Goal: Information Seeking & Learning: Learn about a topic

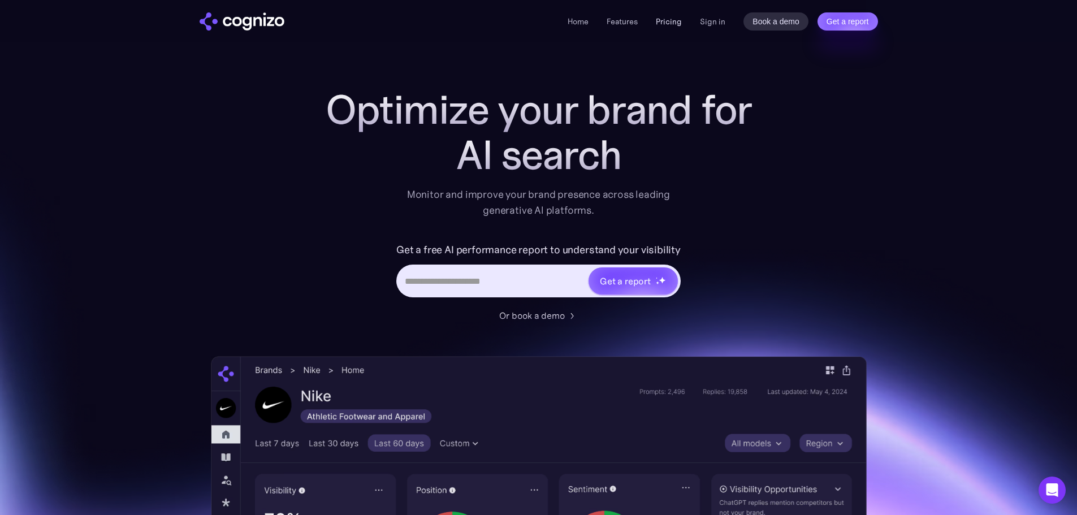
click at [668, 23] on link "Pricing" at bounding box center [669, 21] width 26 height 10
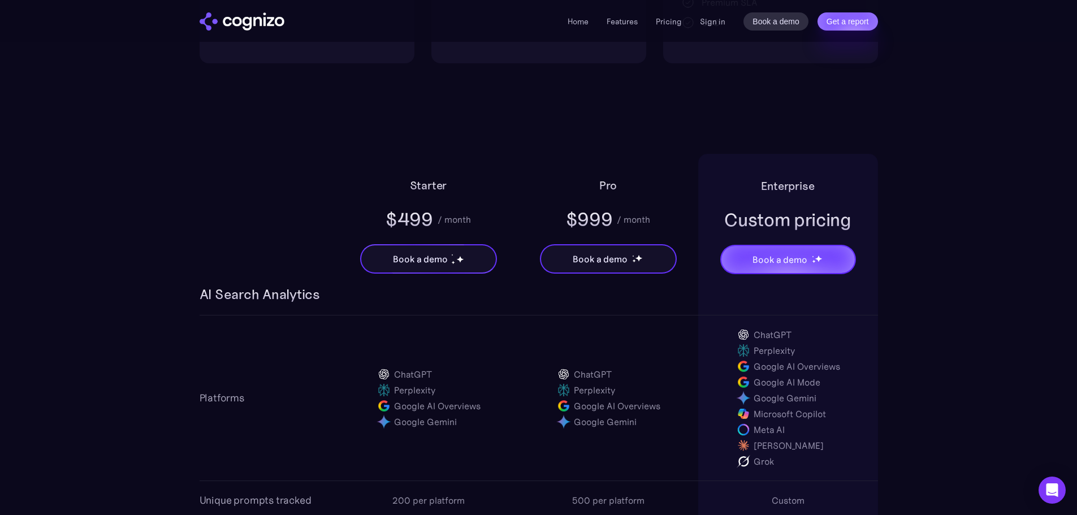
scroll to position [622, 0]
click at [284, 288] on h3 "AI Search Analytics" at bounding box center [260, 296] width 120 height 18
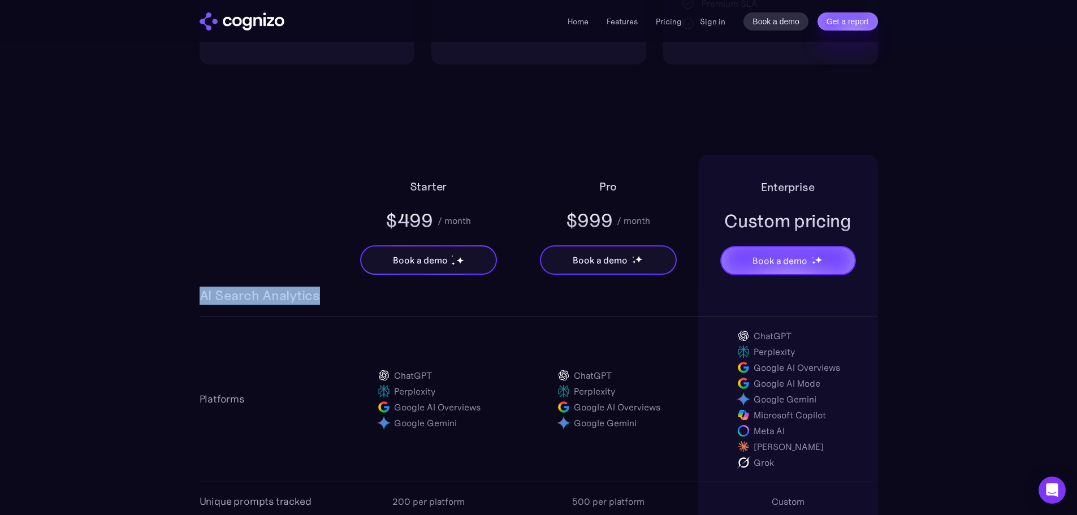
click at [284, 288] on h3 "AI Search Analytics" at bounding box center [260, 296] width 120 height 18
copy h3 "AI Search Analytics"
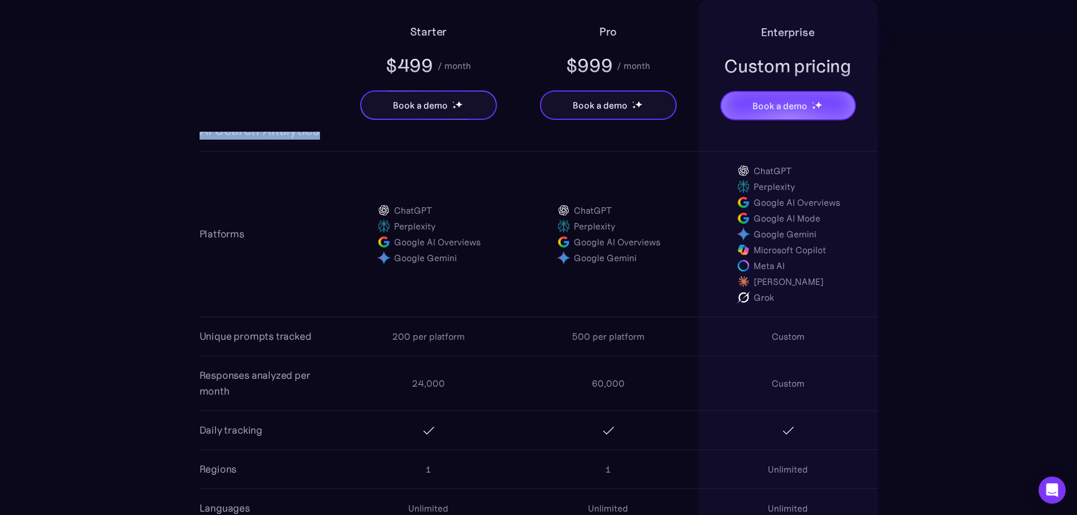
scroll to position [735, 0]
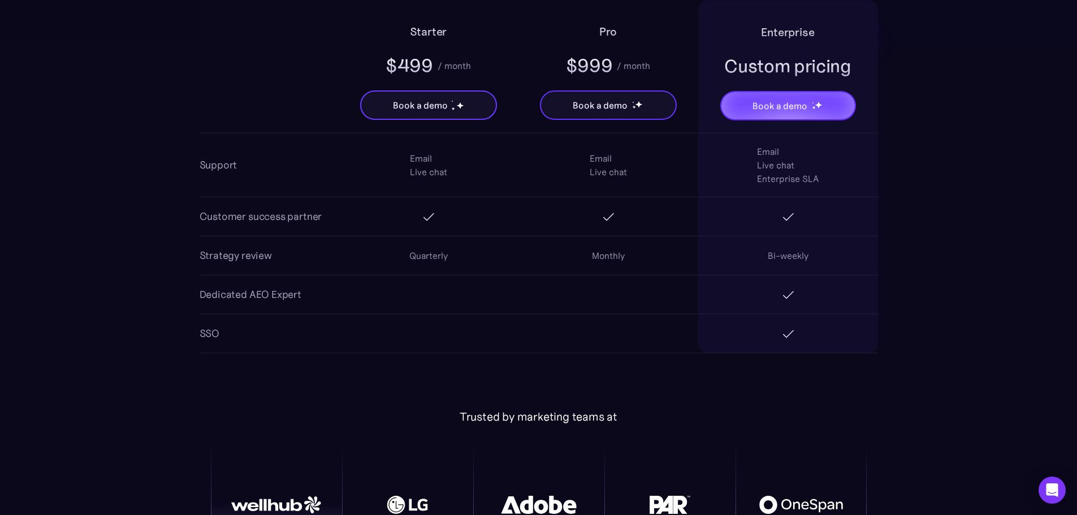
scroll to position [2093, 0]
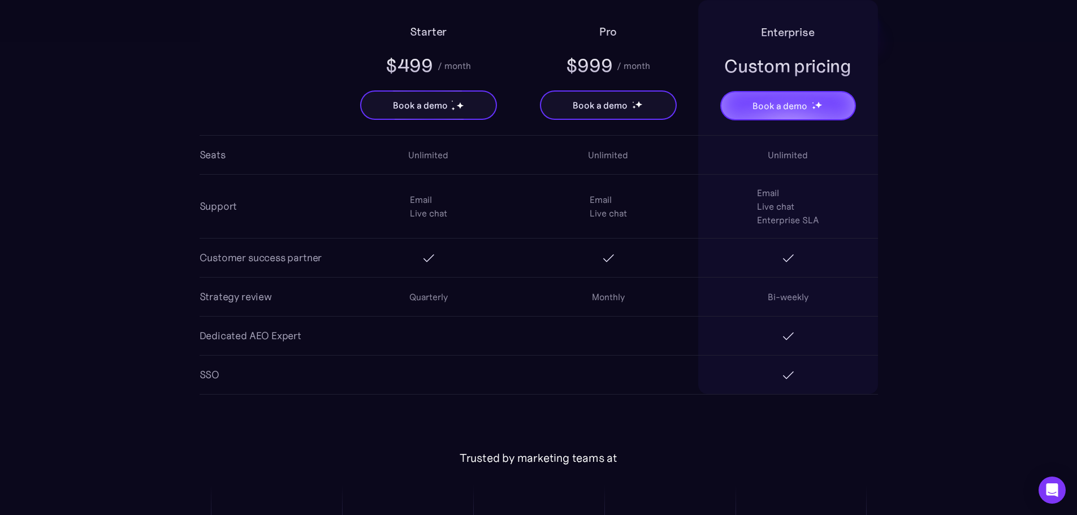
click at [239, 291] on div "Strategy review" at bounding box center [236, 297] width 72 height 16
click at [221, 255] on div "Customer success partner" at bounding box center [261, 258] width 123 height 16
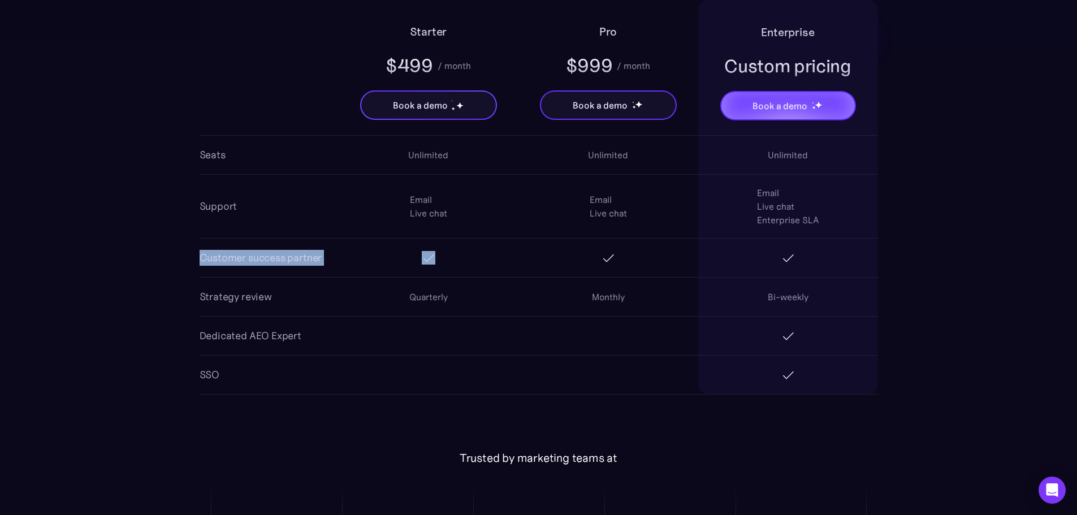
click at [221, 255] on div "Customer success partner" at bounding box center [261, 258] width 123 height 16
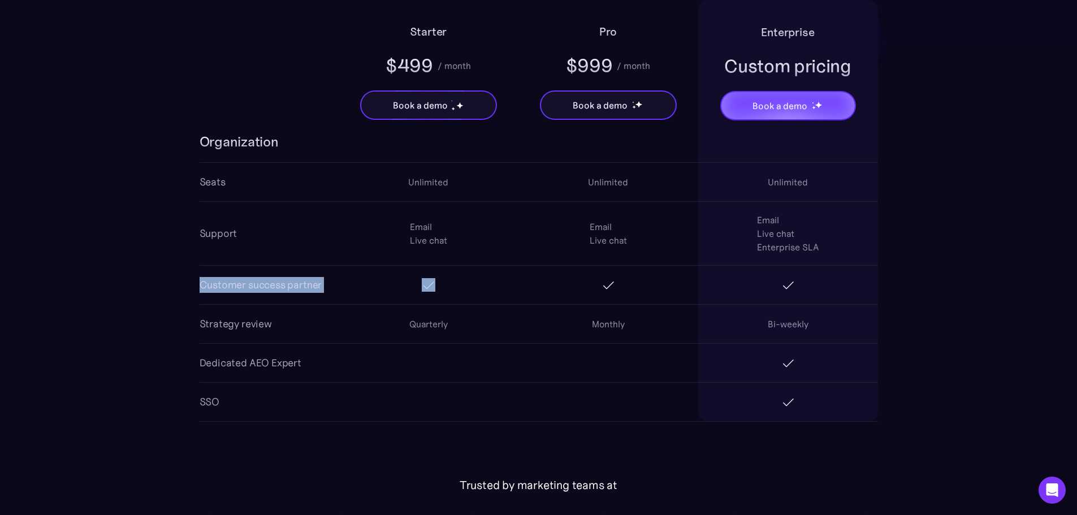
scroll to position [2036, 0]
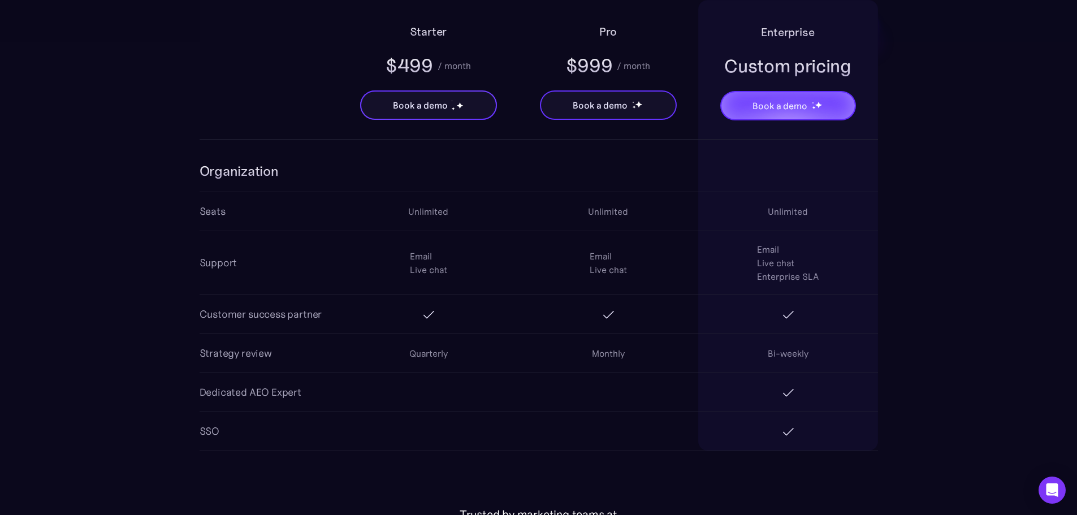
click at [217, 260] on div "Support" at bounding box center [219, 263] width 38 height 16
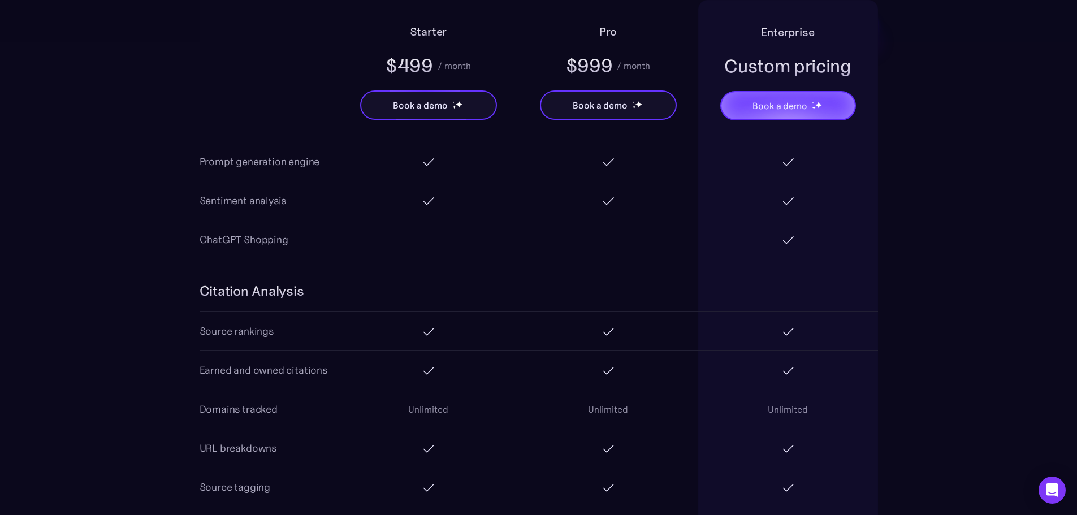
scroll to position [1244, 0]
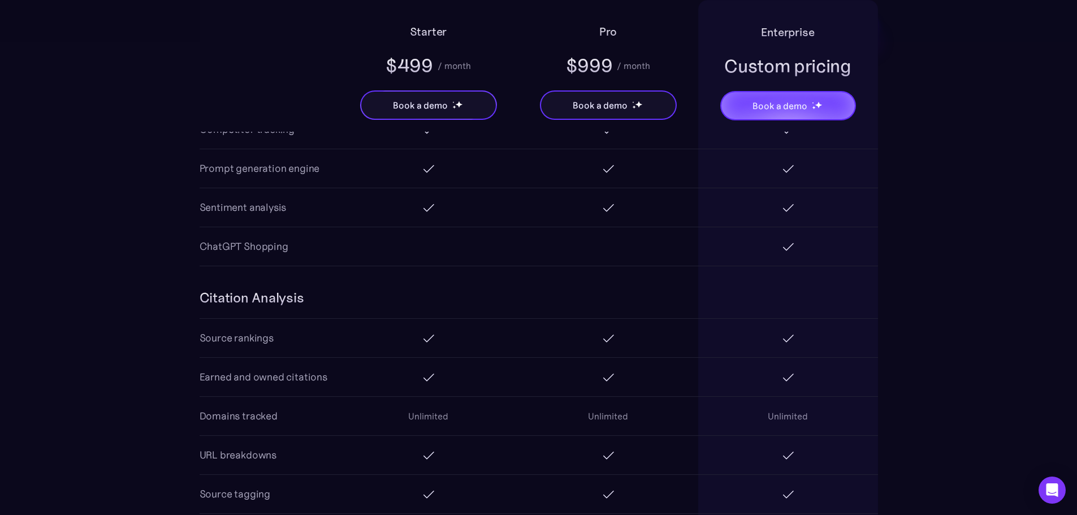
click at [433, 210] on img at bounding box center [429, 208] width 14 height 14
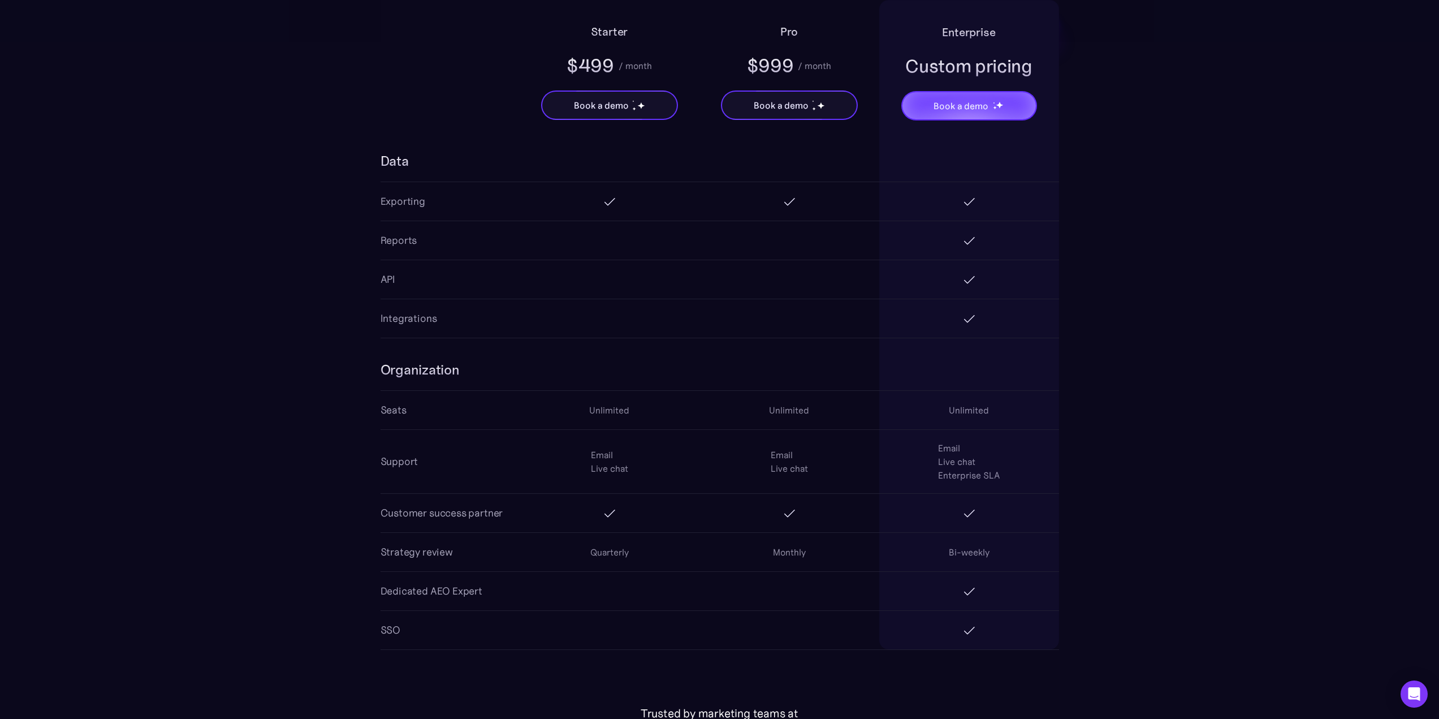
scroll to position [1923, 0]
